Goal: Task Accomplishment & Management: Manage account settings

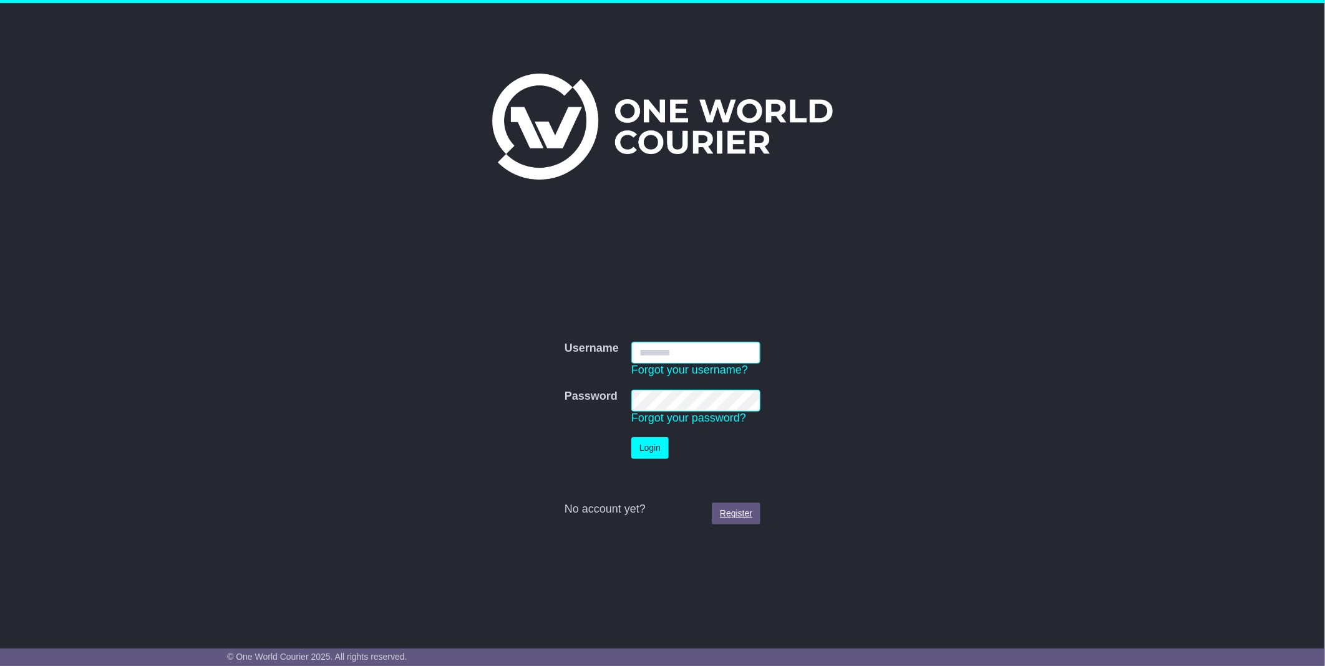
type input "**********"
click at [650, 451] on button "Login" at bounding box center [649, 448] width 37 height 22
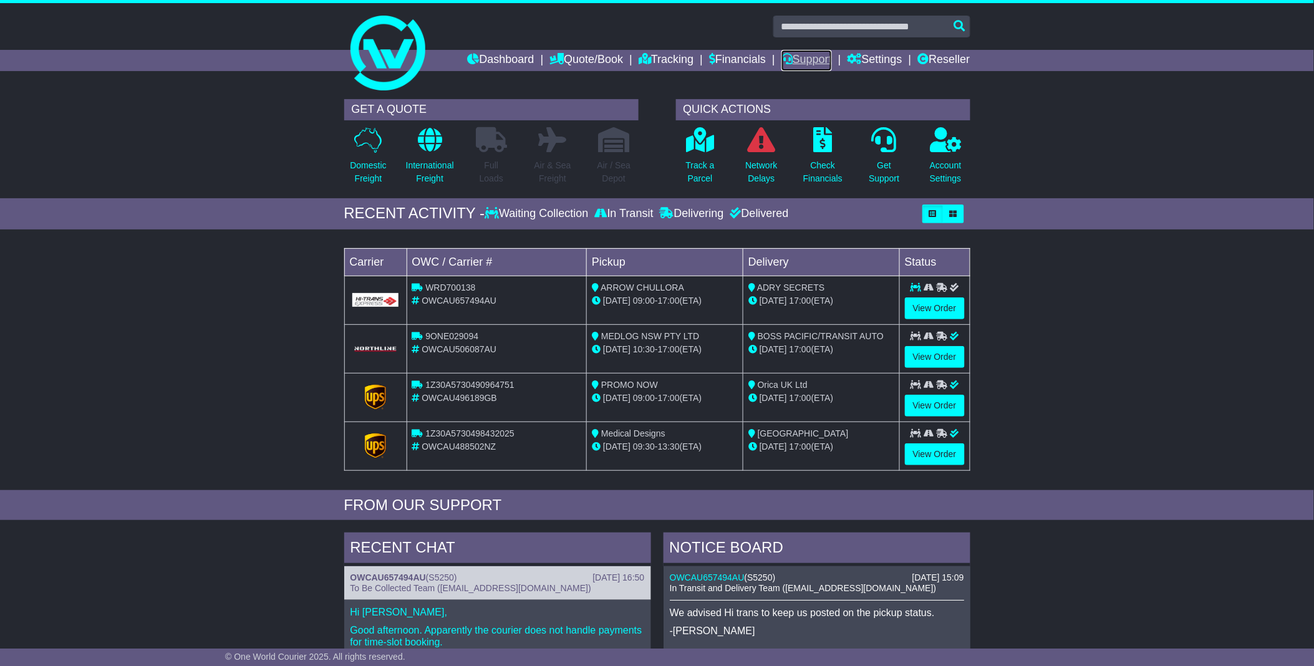
click at [805, 60] on link "Support" at bounding box center [807, 60] width 51 height 21
